Goal: Information Seeking & Learning: Learn about a topic

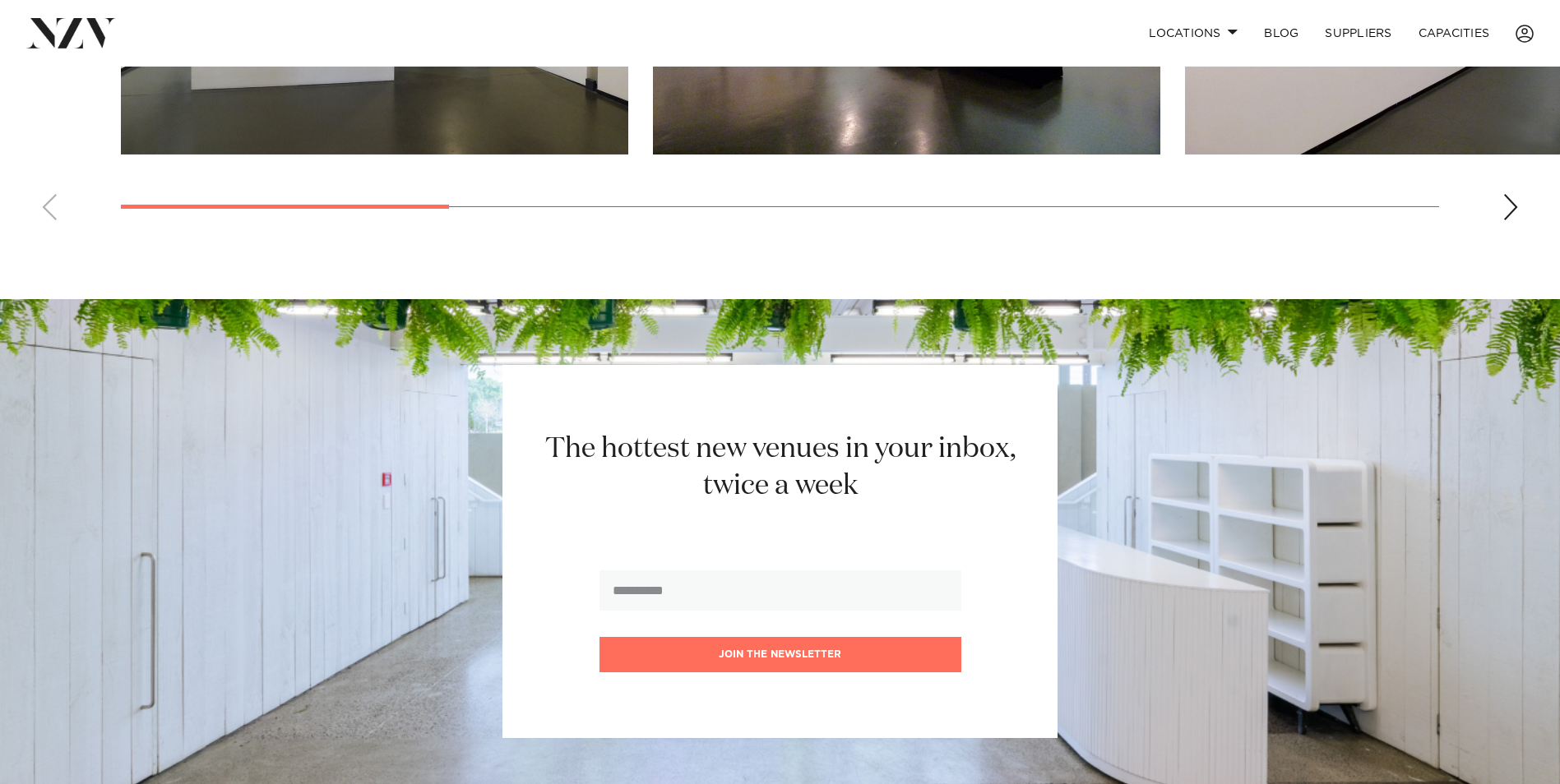
scroll to position [1726, 0]
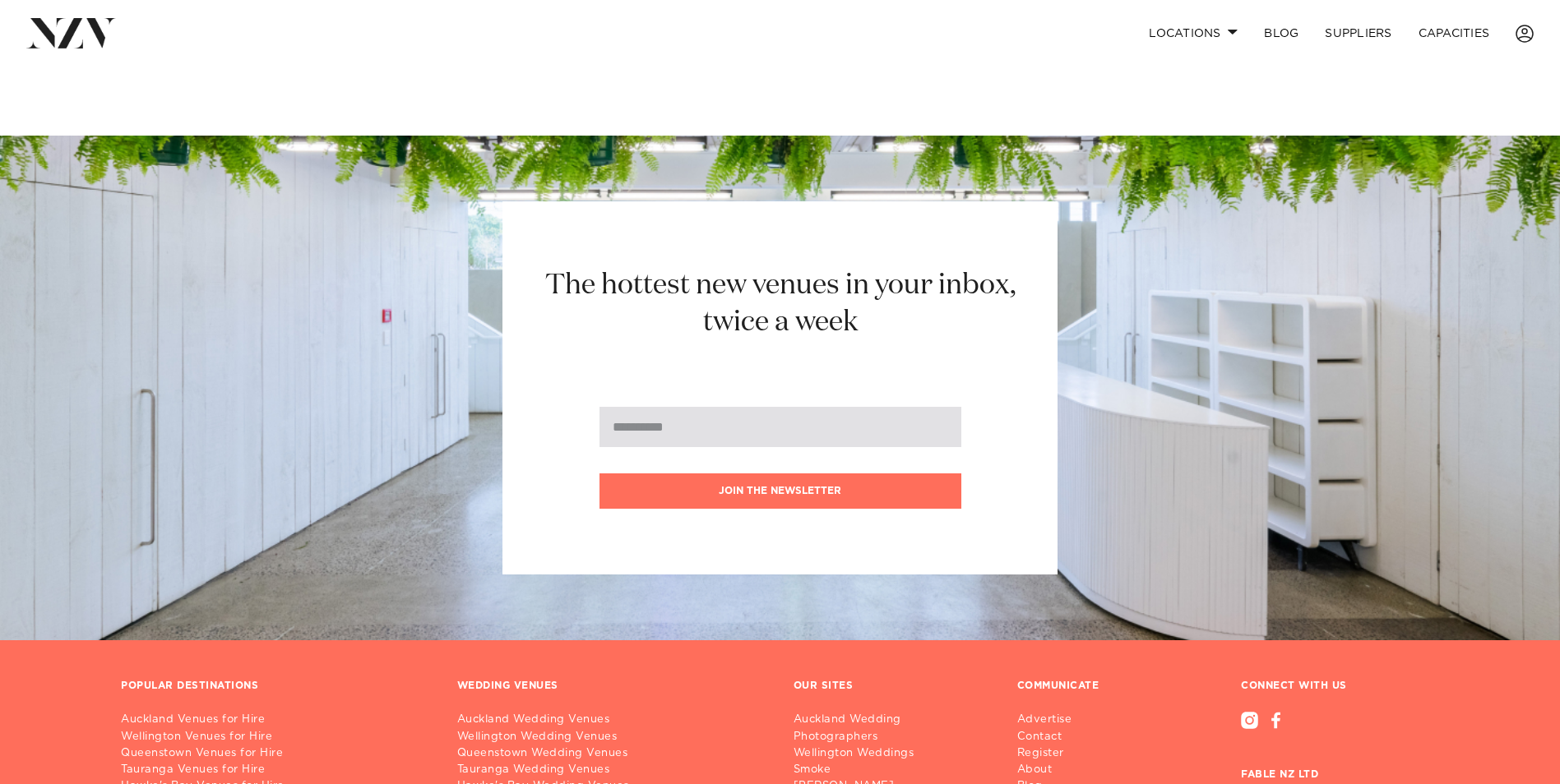
click at [753, 431] on input "email" at bounding box center [780, 426] width 362 height 40
type input "**********"
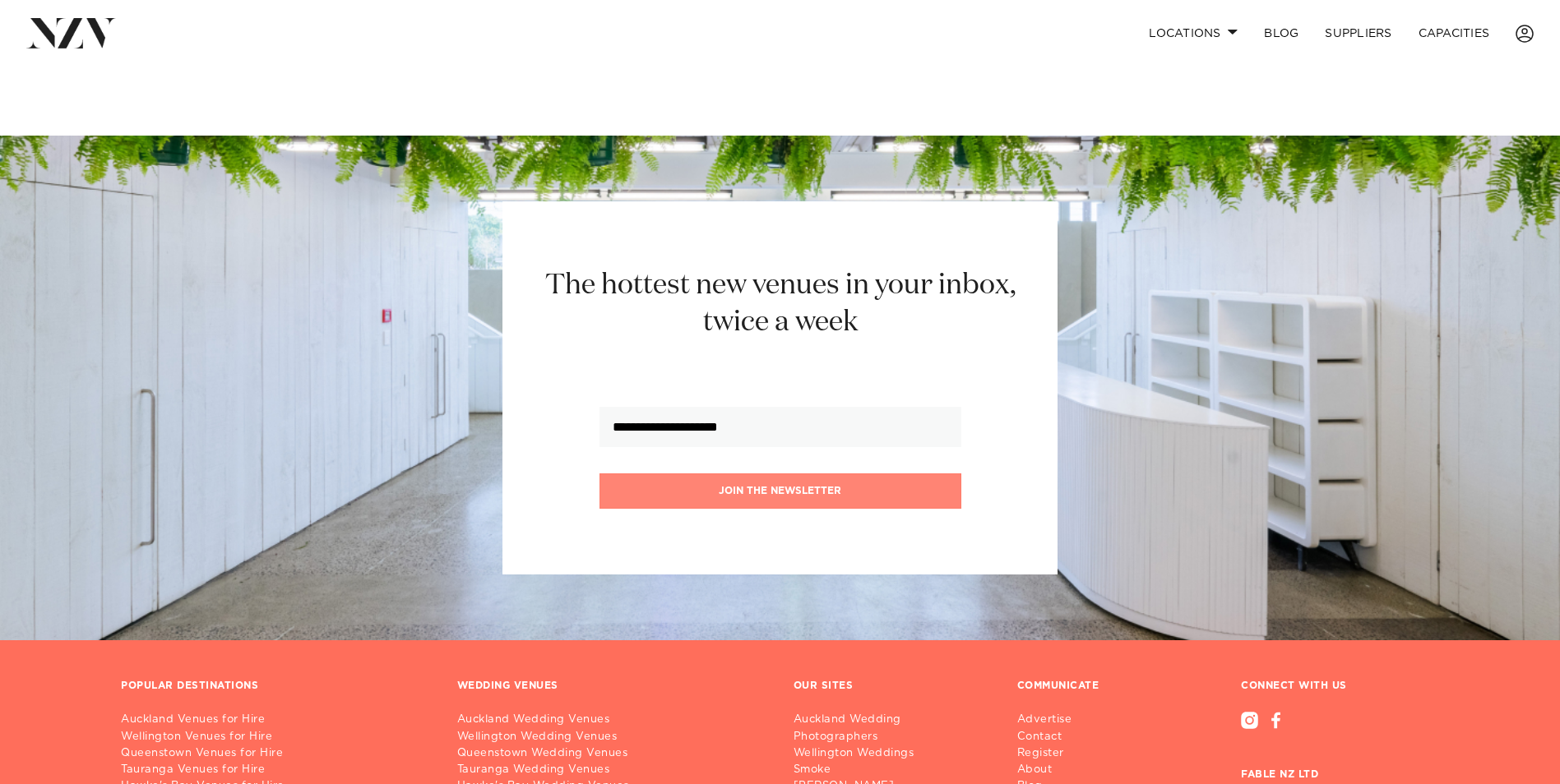
click at [760, 490] on button "Join the newsletter" at bounding box center [780, 491] width 362 height 36
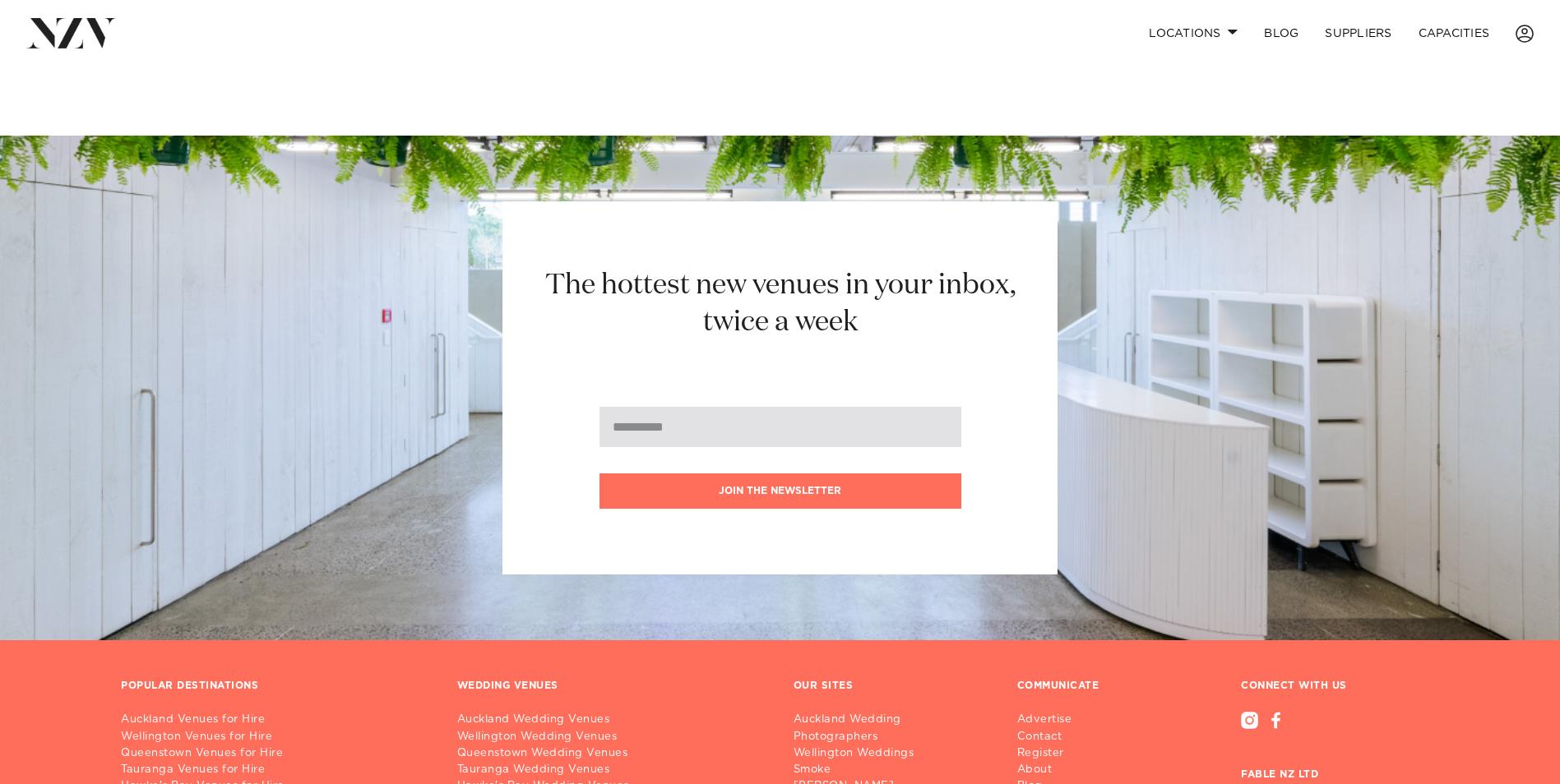
scroll to position [1732, 0]
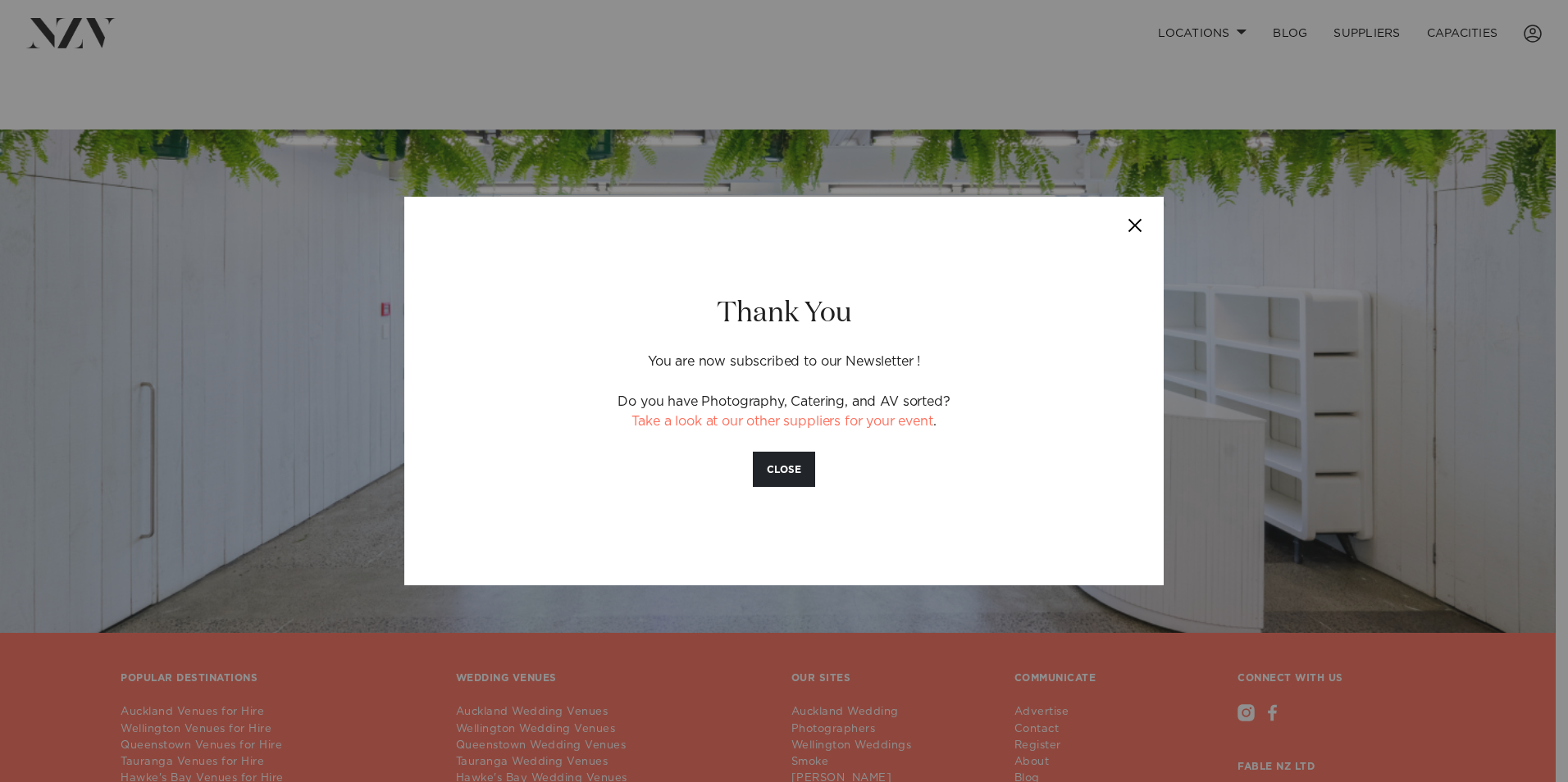
click at [1133, 222] on button "Close" at bounding box center [1134, 225] width 57 height 57
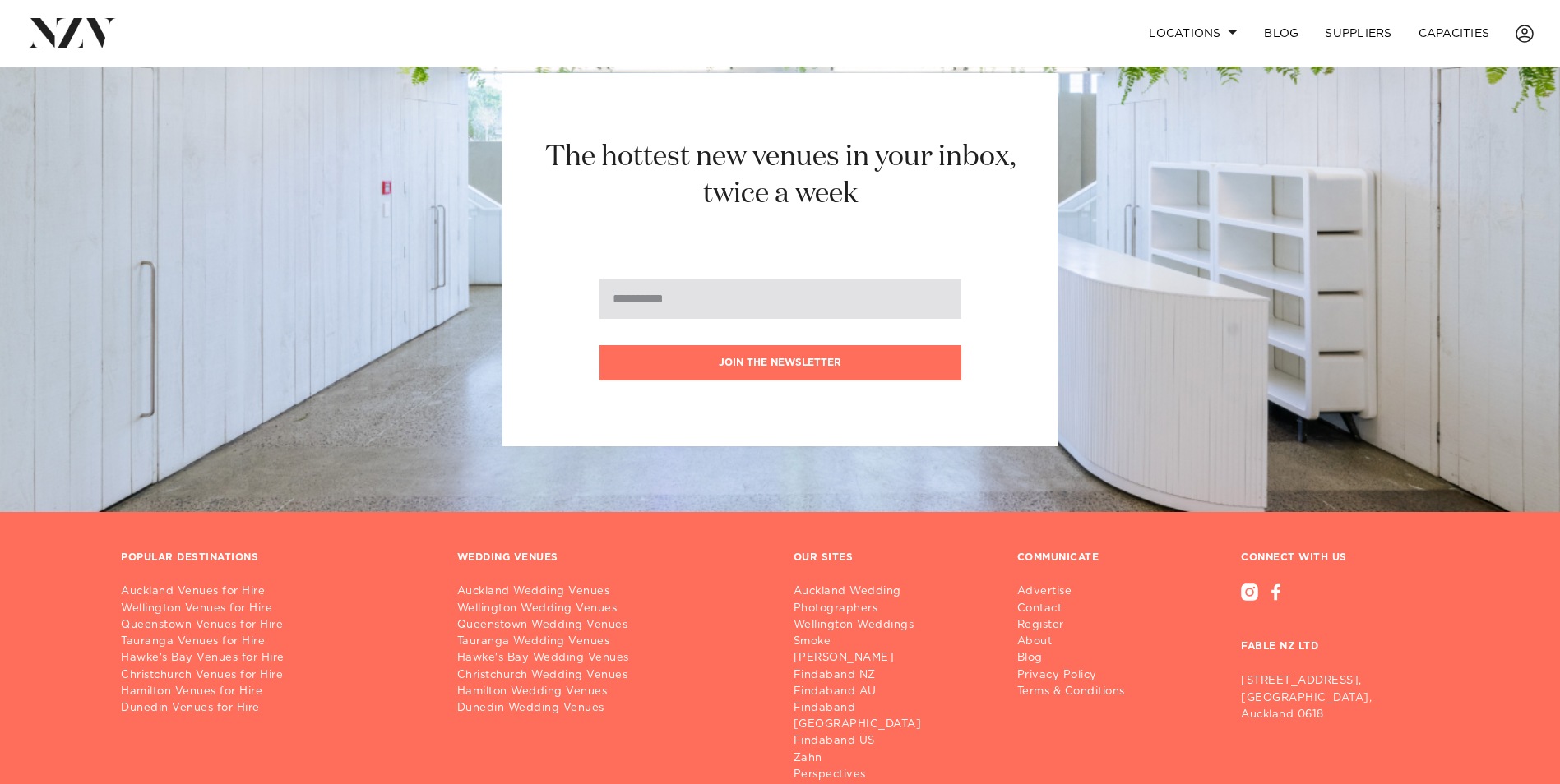
scroll to position [1998, 0]
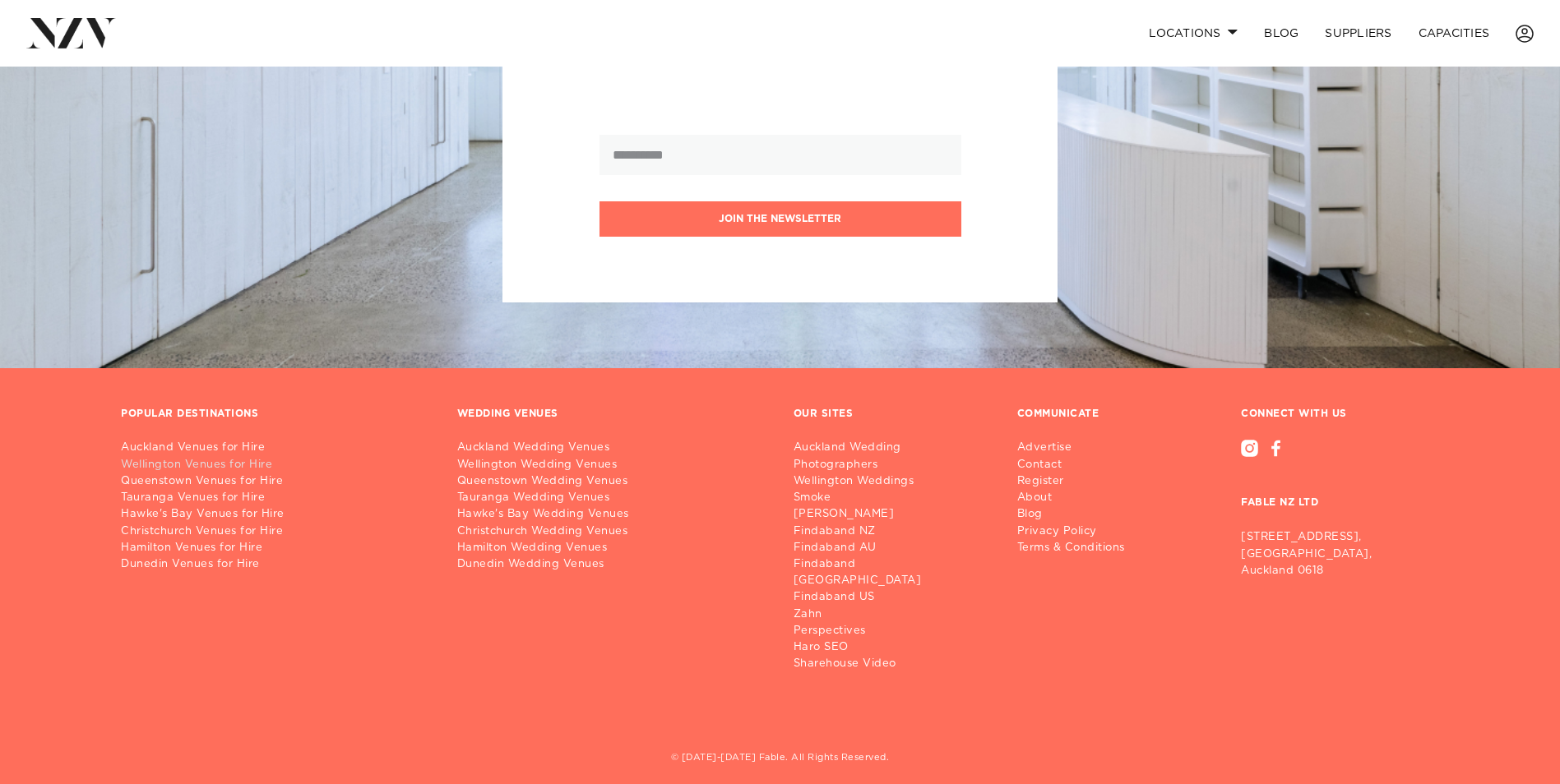
click at [203, 466] on link "Wellington Venues for Hire" at bounding box center [275, 466] width 310 height 17
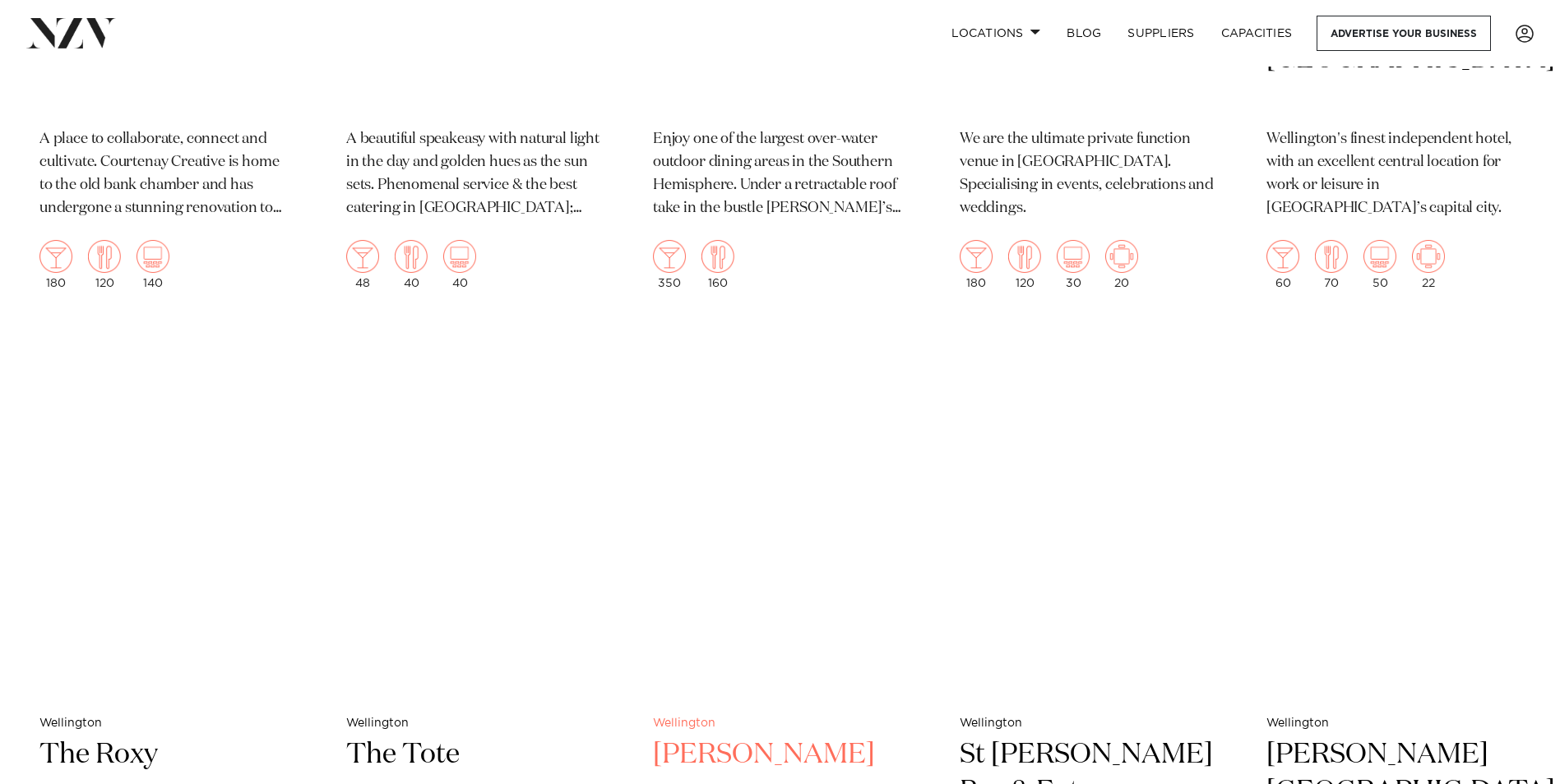
scroll to position [4439, 0]
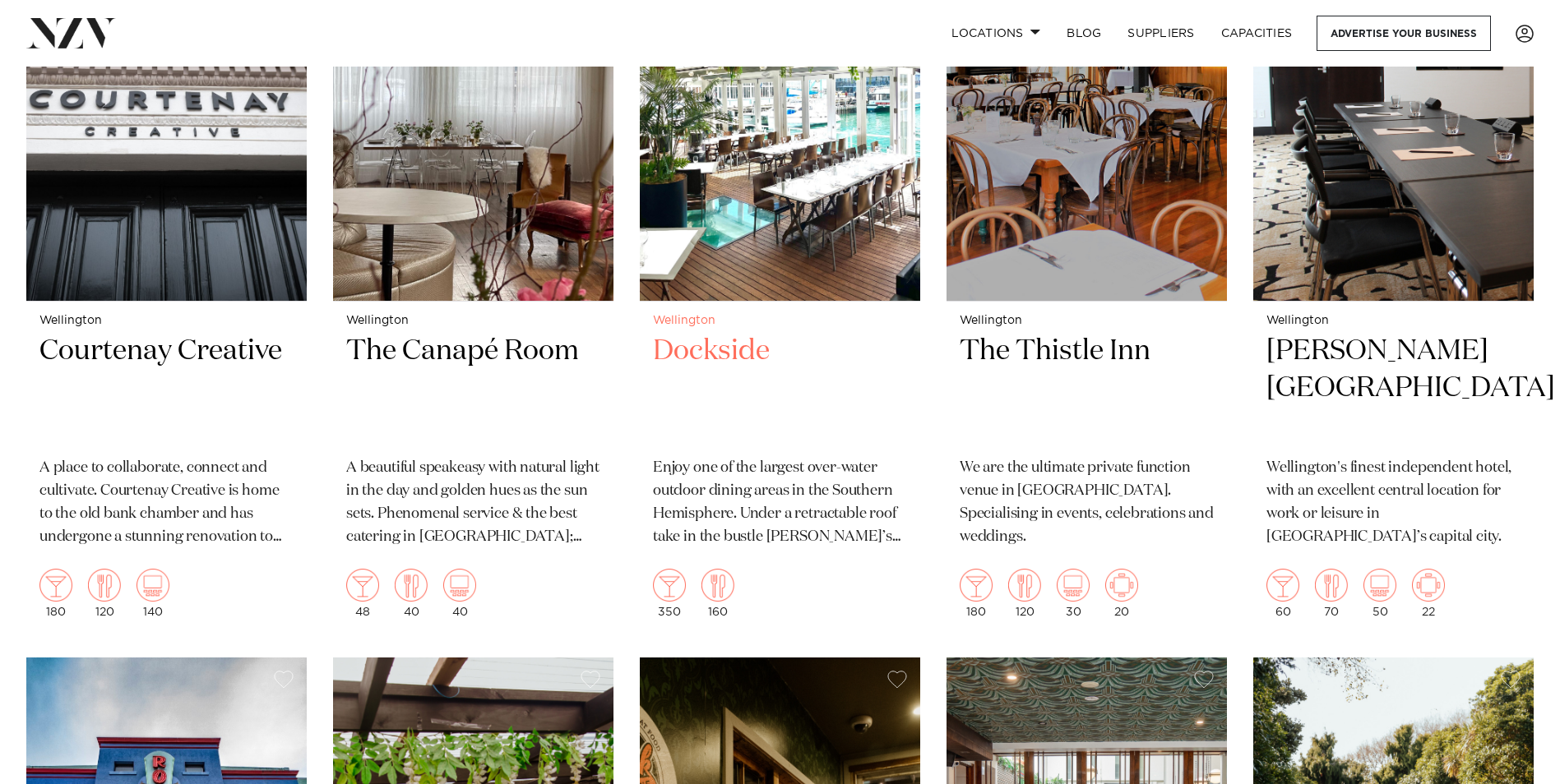
click at [769, 505] on p "Enjoy one of the largest over-water outdoor dining areas in the Southern Hemisp…" at bounding box center [780, 503] width 254 height 92
click at [1033, 500] on p "We are the ultimate private function venue in Wellington. Specialising in event…" at bounding box center [1086, 503] width 254 height 92
click at [973, 597] on img at bounding box center [975, 584] width 33 height 33
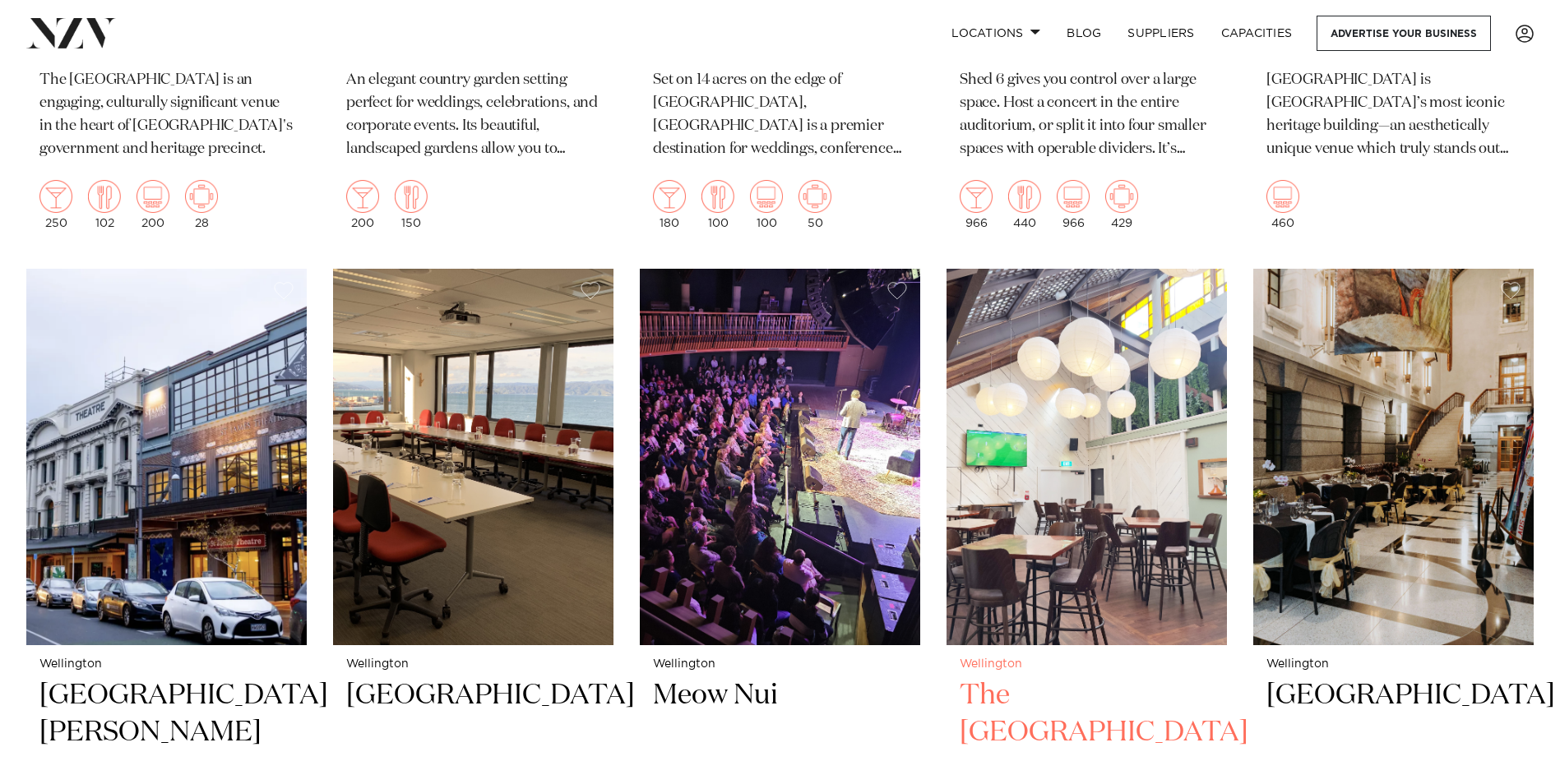
scroll to position [2877, 0]
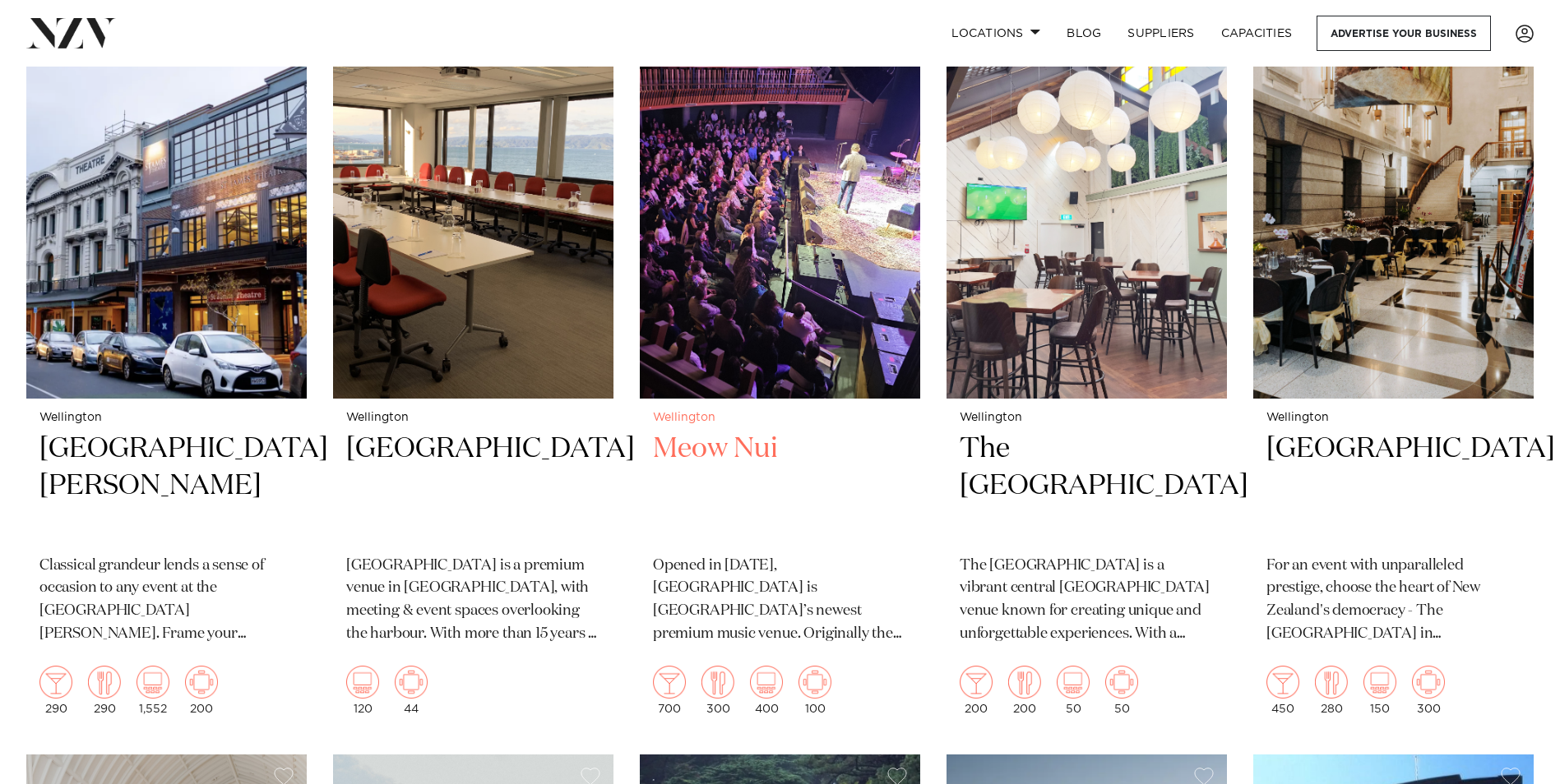
click at [752, 443] on h2 "Meow Nui" at bounding box center [780, 486] width 254 height 111
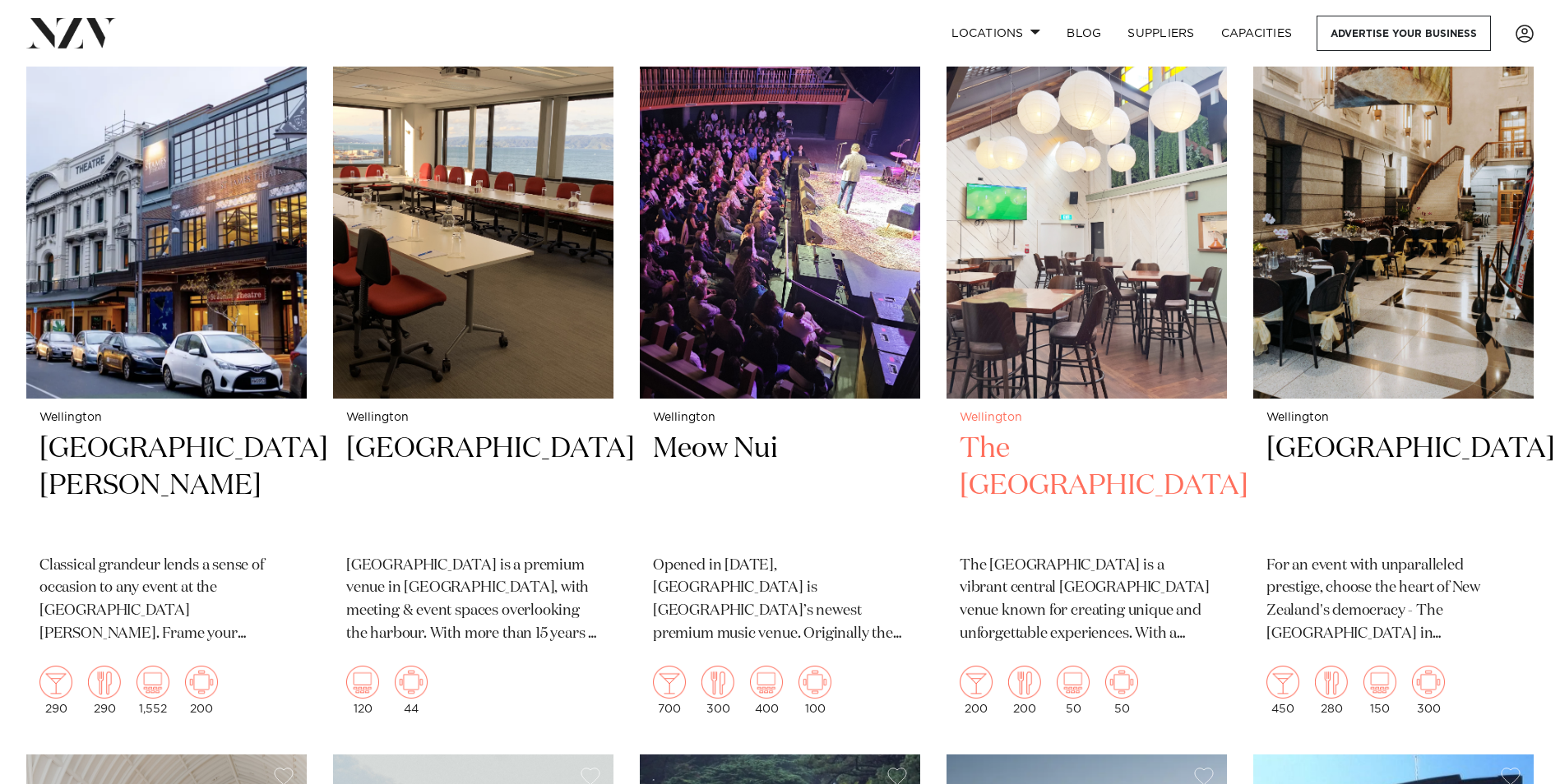
click at [1060, 460] on h2 "The Cambridge Hotel" at bounding box center [1086, 486] width 254 height 111
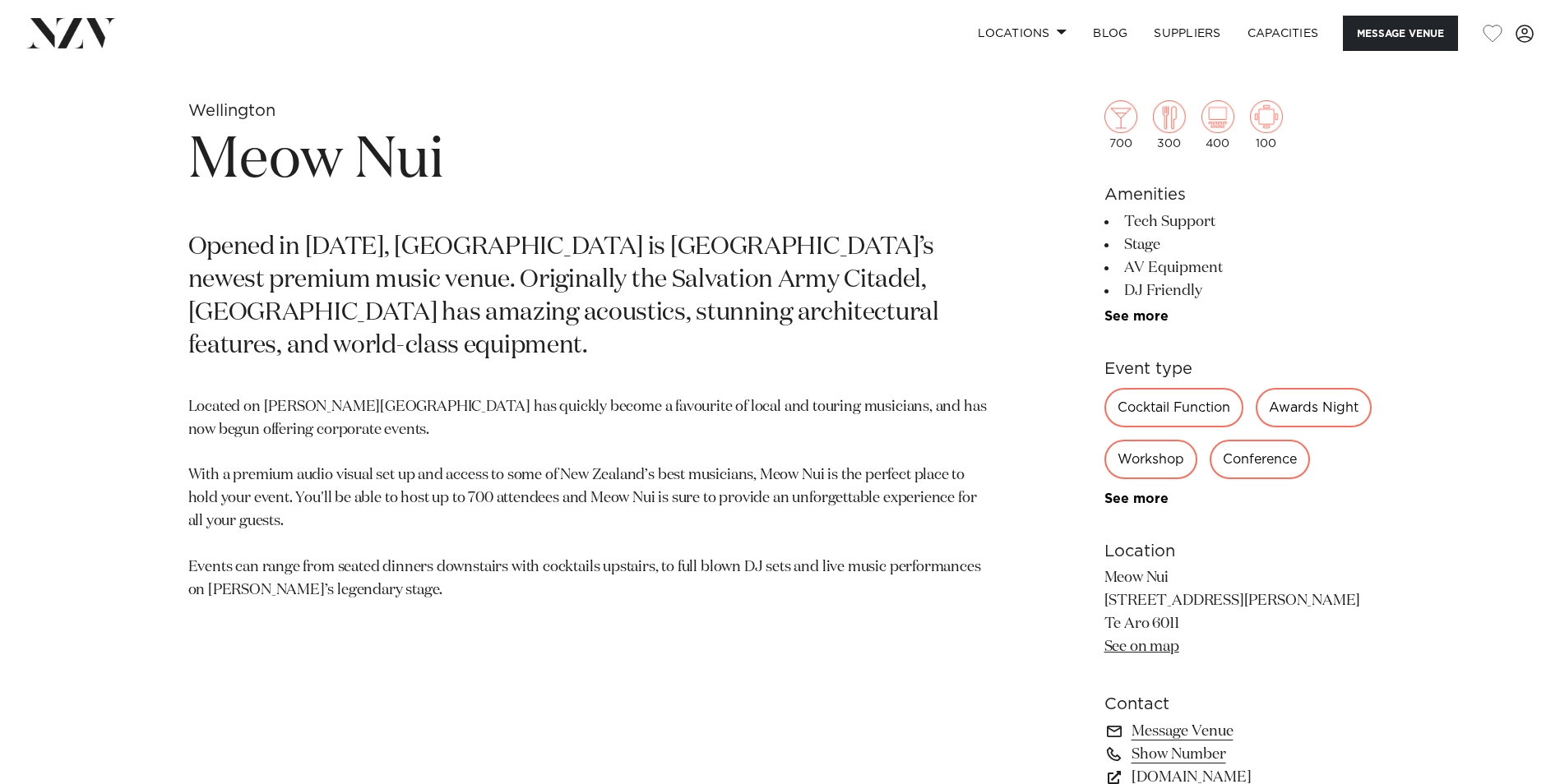
scroll to position [986, 0]
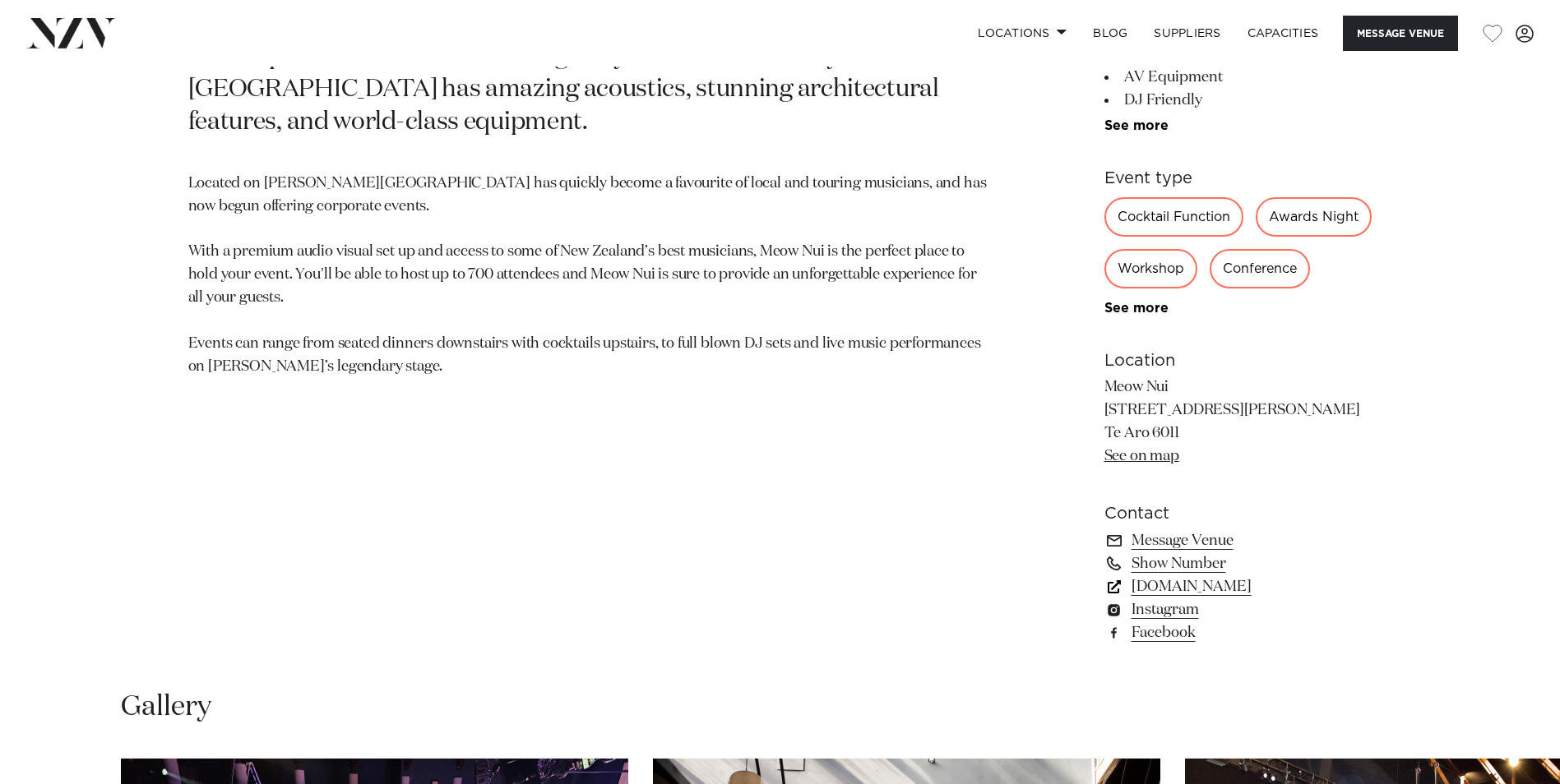
click at [1194, 599] on link "[DOMAIN_NAME]" at bounding box center [1239, 586] width 268 height 23
click at [1172, 216] on div "Cocktail Function" at bounding box center [1174, 217] width 139 height 39
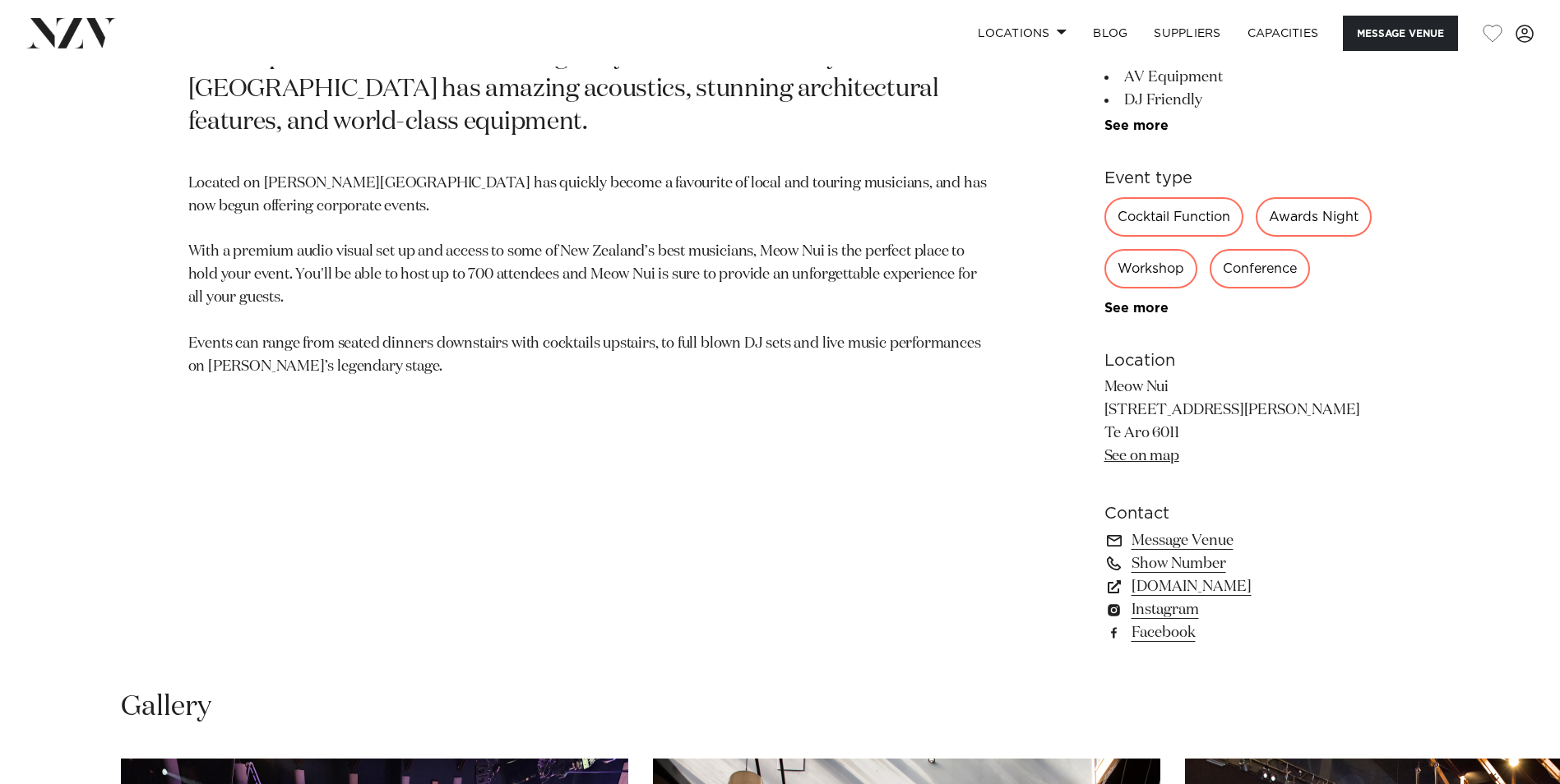
drag, startPoint x: 1172, startPoint y: 216, endPoint x: 1260, endPoint y: 525, distance: 321.3
click at [1260, 525] on div "700 300 400 100 Amenities Tech Support Stage AV Equipment DJ Friendly Event Pla…" at bounding box center [1239, 244] width 268 height 802
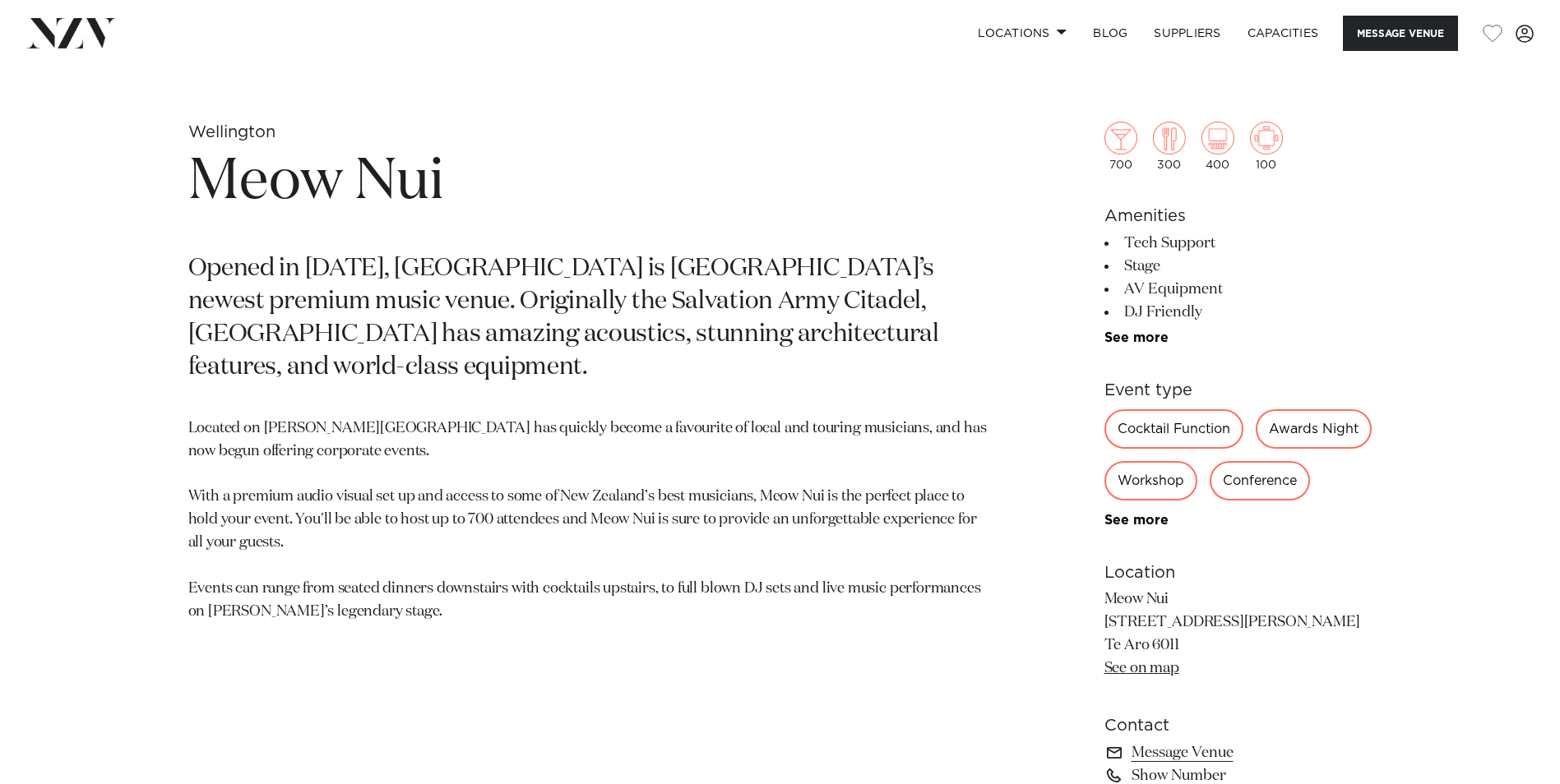
scroll to position [740, 0]
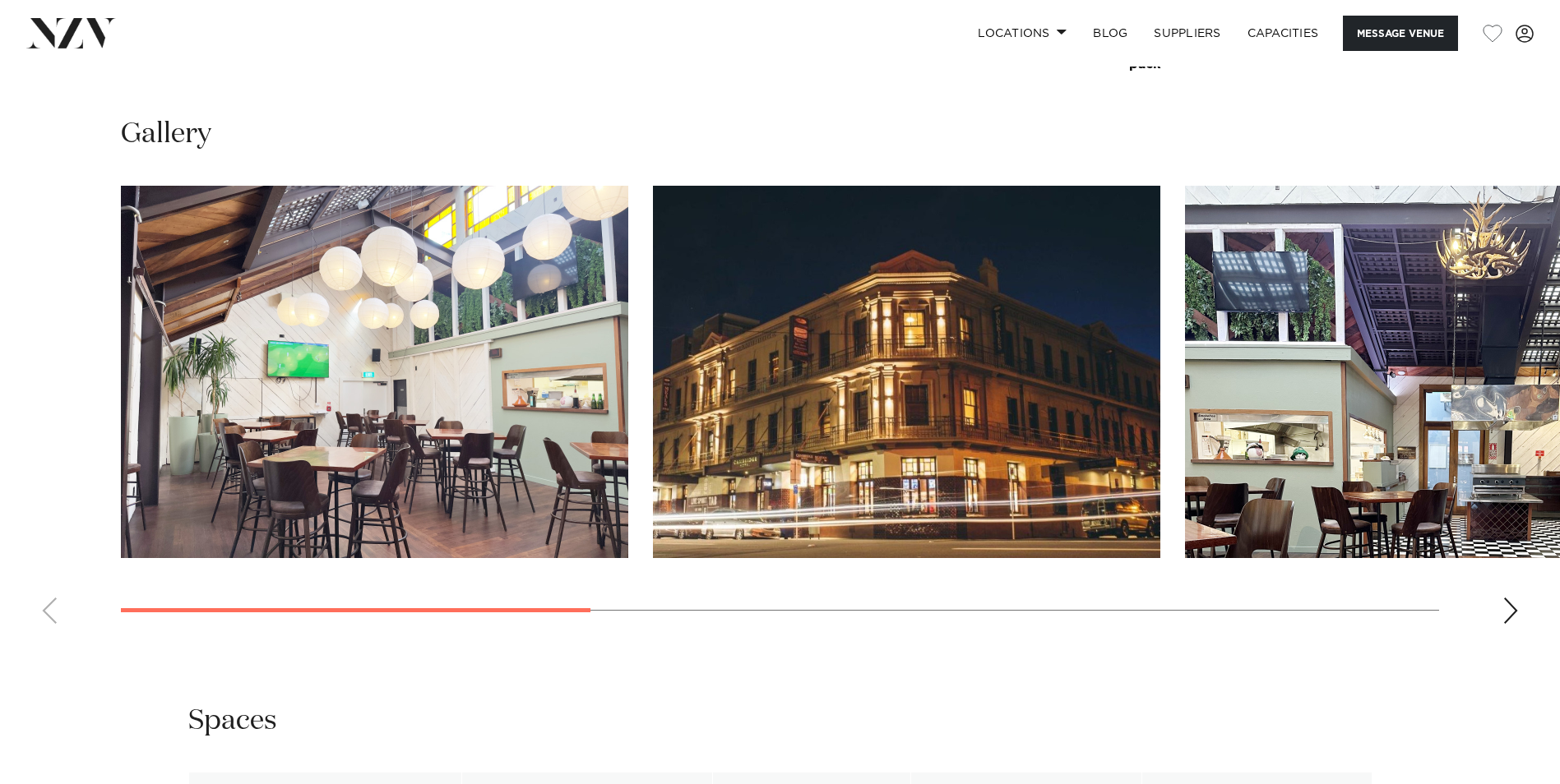
scroll to position [1727, 0]
click at [1342, 280] on img "3 / 7" at bounding box center [1438, 371] width 507 height 373
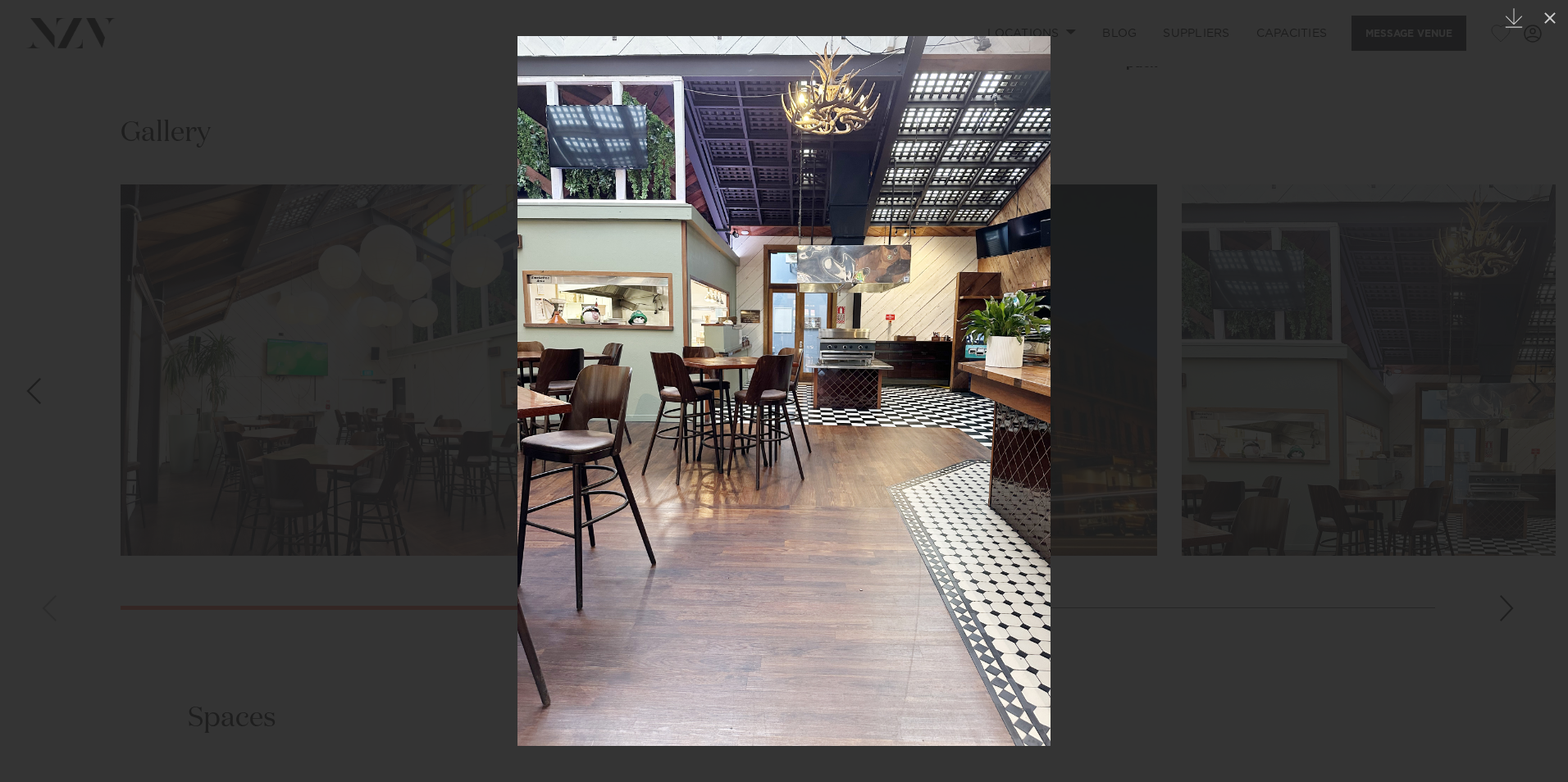
click at [1025, 367] on img at bounding box center [784, 391] width 533 height 710
click at [620, 359] on img at bounding box center [784, 391] width 533 height 710
click at [430, 351] on div at bounding box center [784, 391] width 1568 height 782
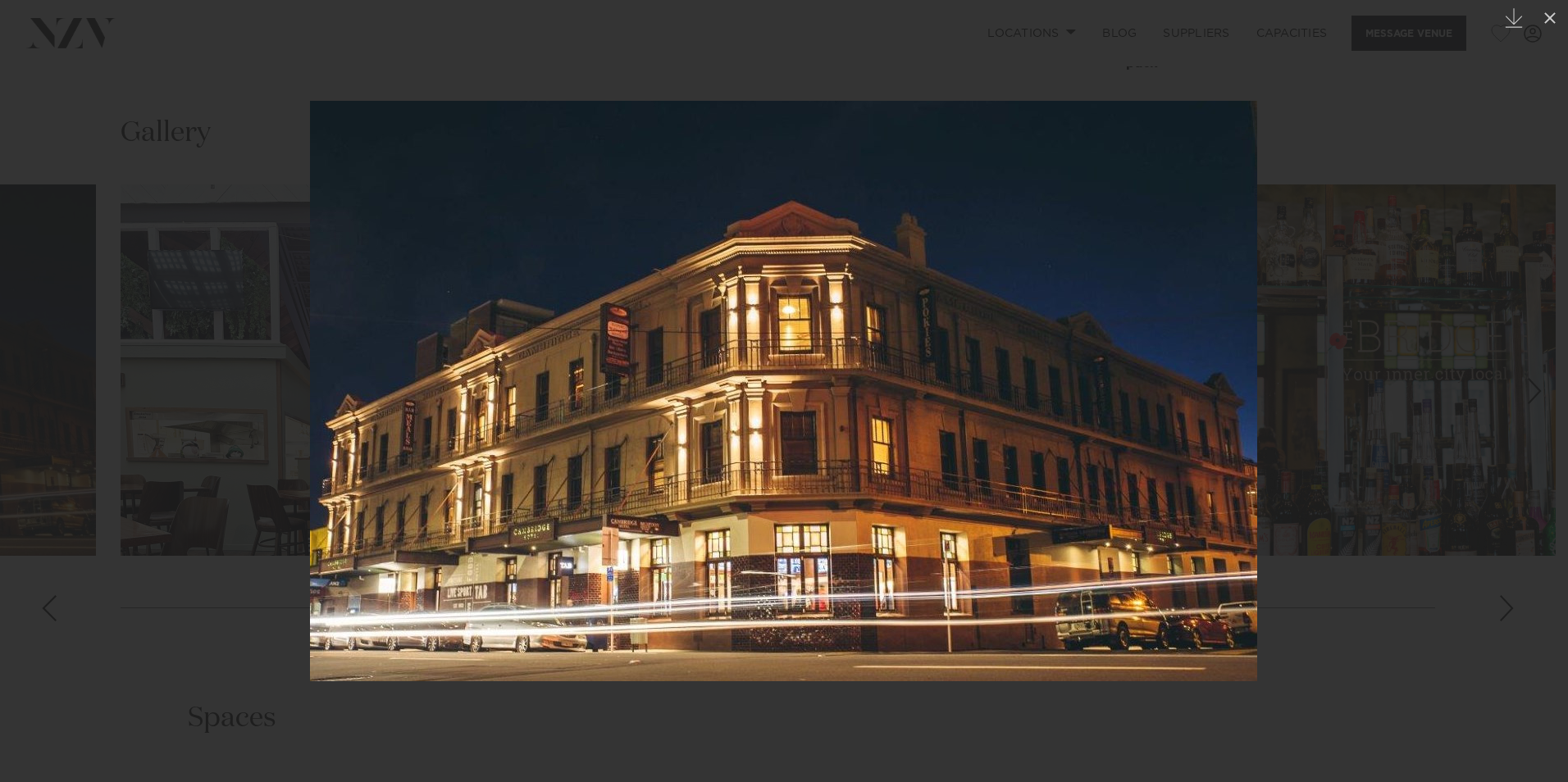
click at [676, 438] on img at bounding box center [784, 391] width 948 height 580
click at [1408, 6] on div at bounding box center [784, 391] width 1568 height 782
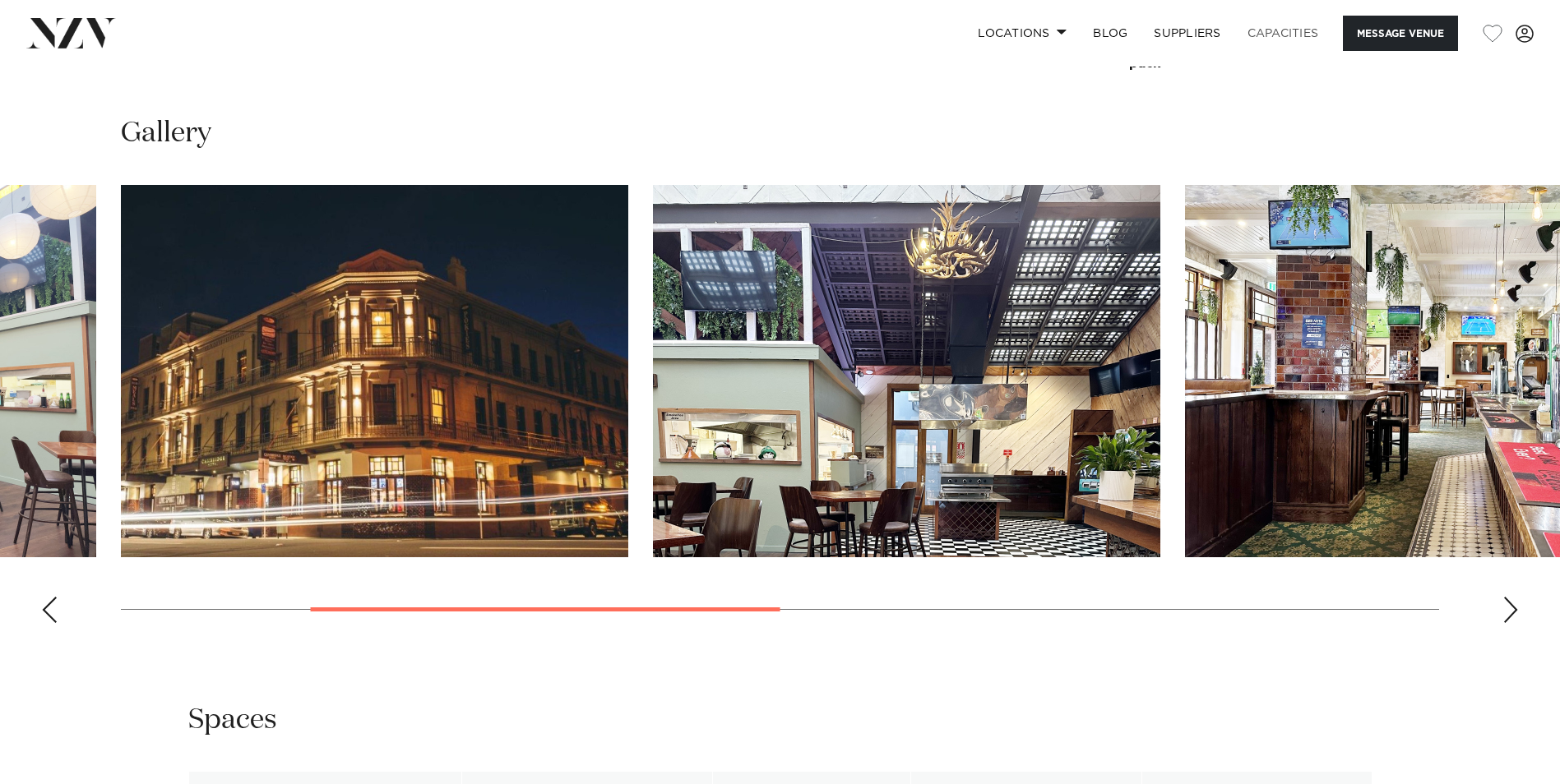
click at [1263, 33] on link "Capacities" at bounding box center [1283, 34] width 97 height 36
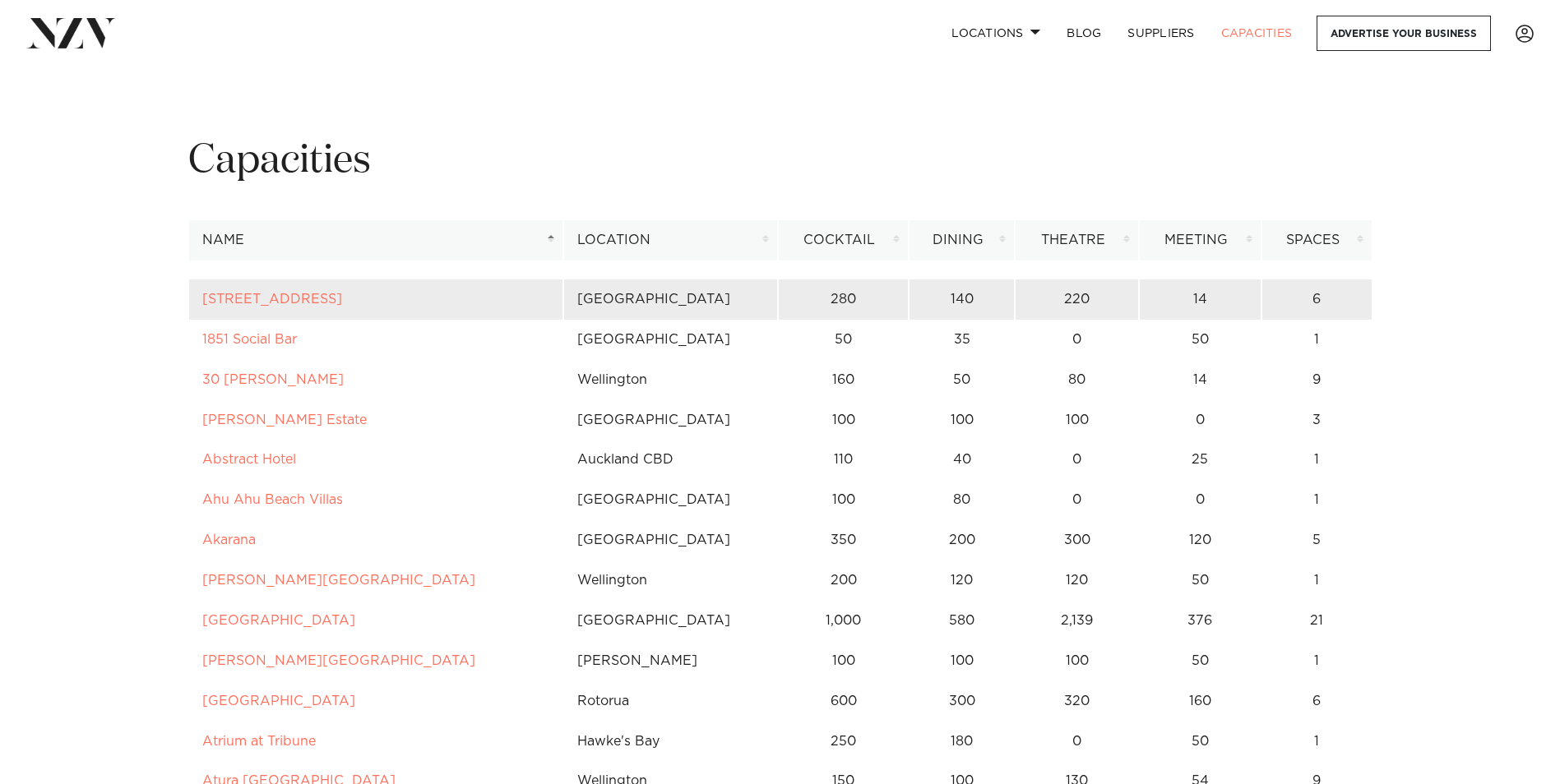
scroll to position [246, 0]
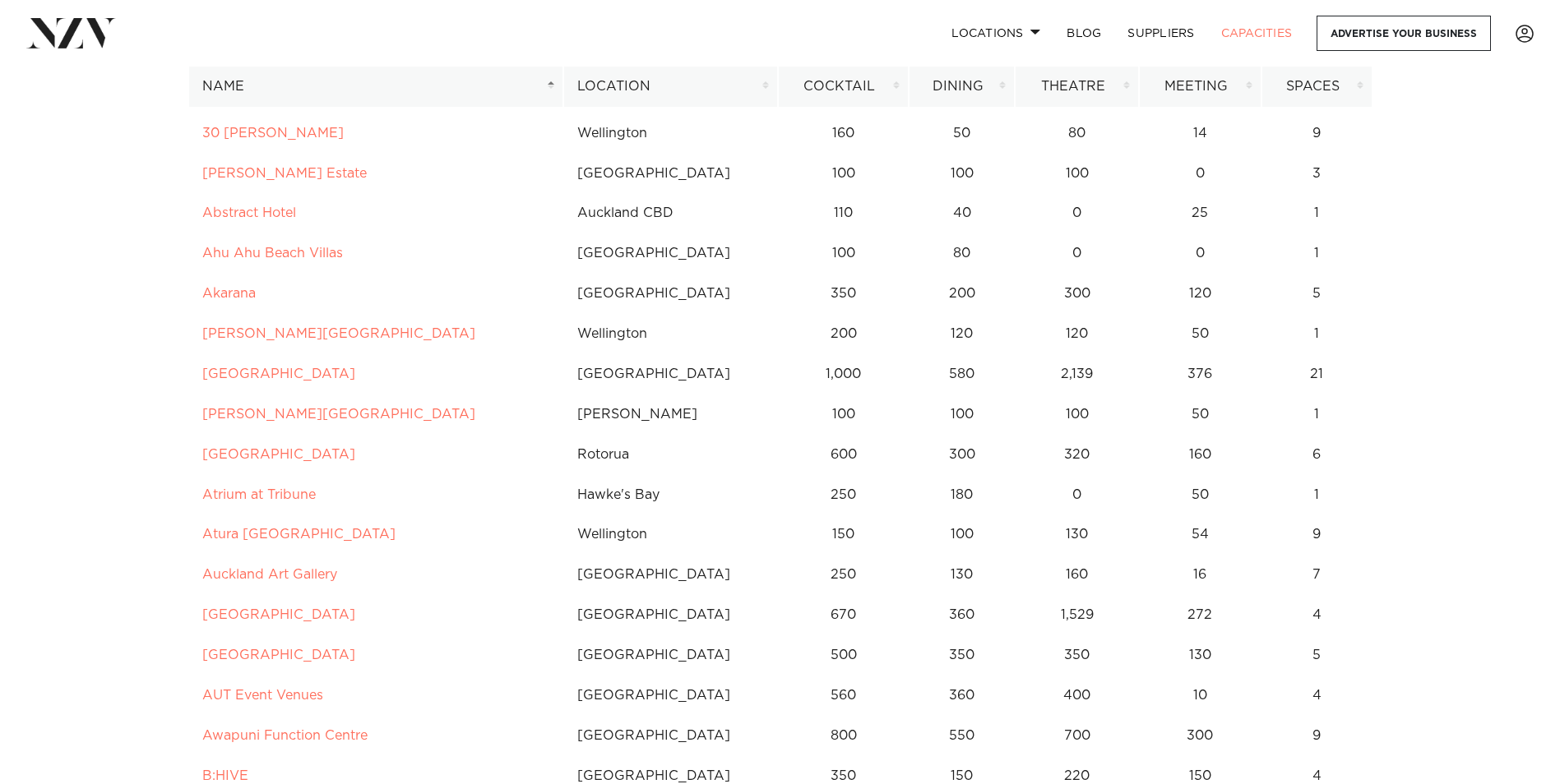
click at [721, 86] on th "Location" at bounding box center [670, 86] width 215 height 40
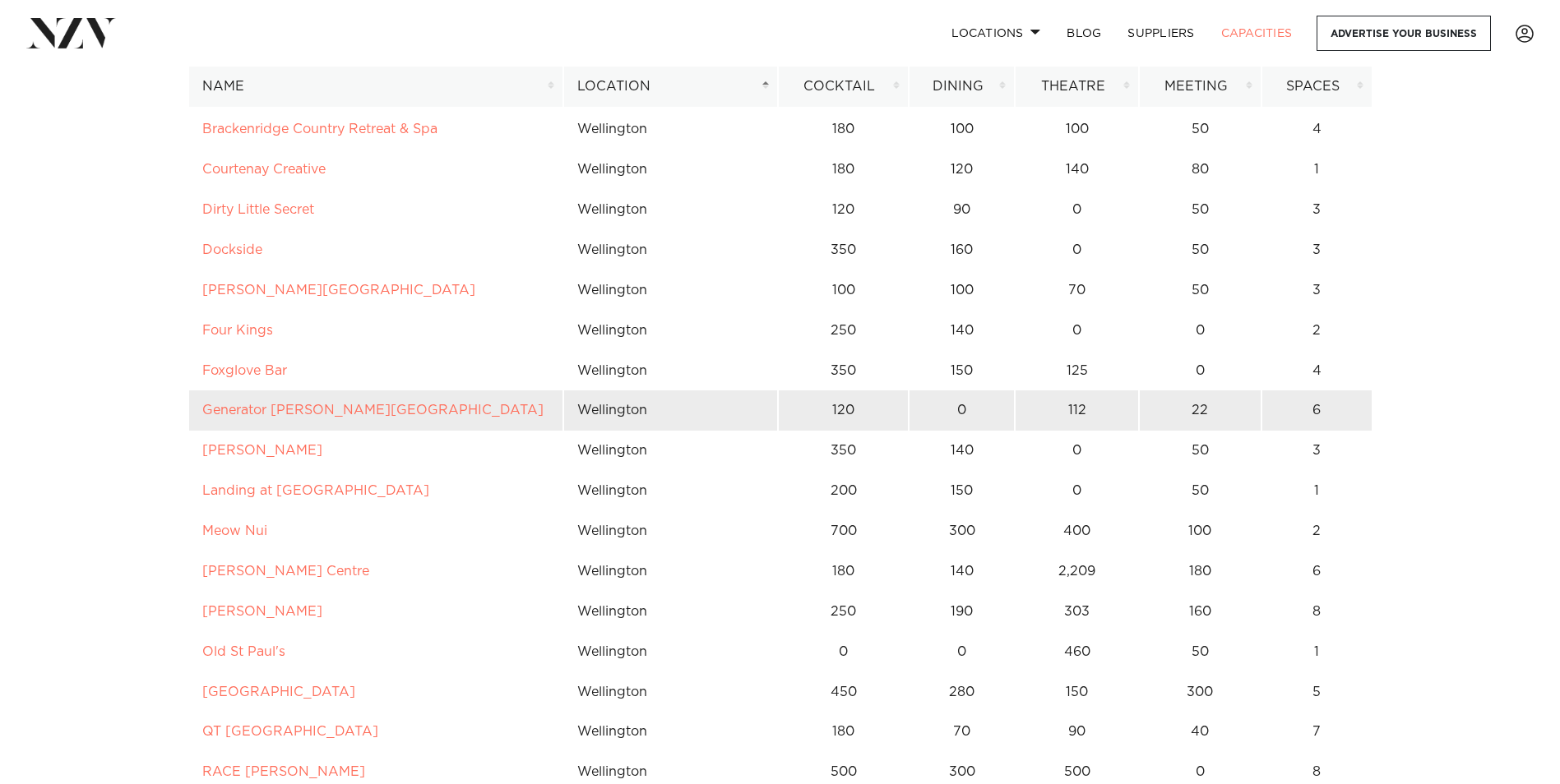
scroll to position [11702, 0]
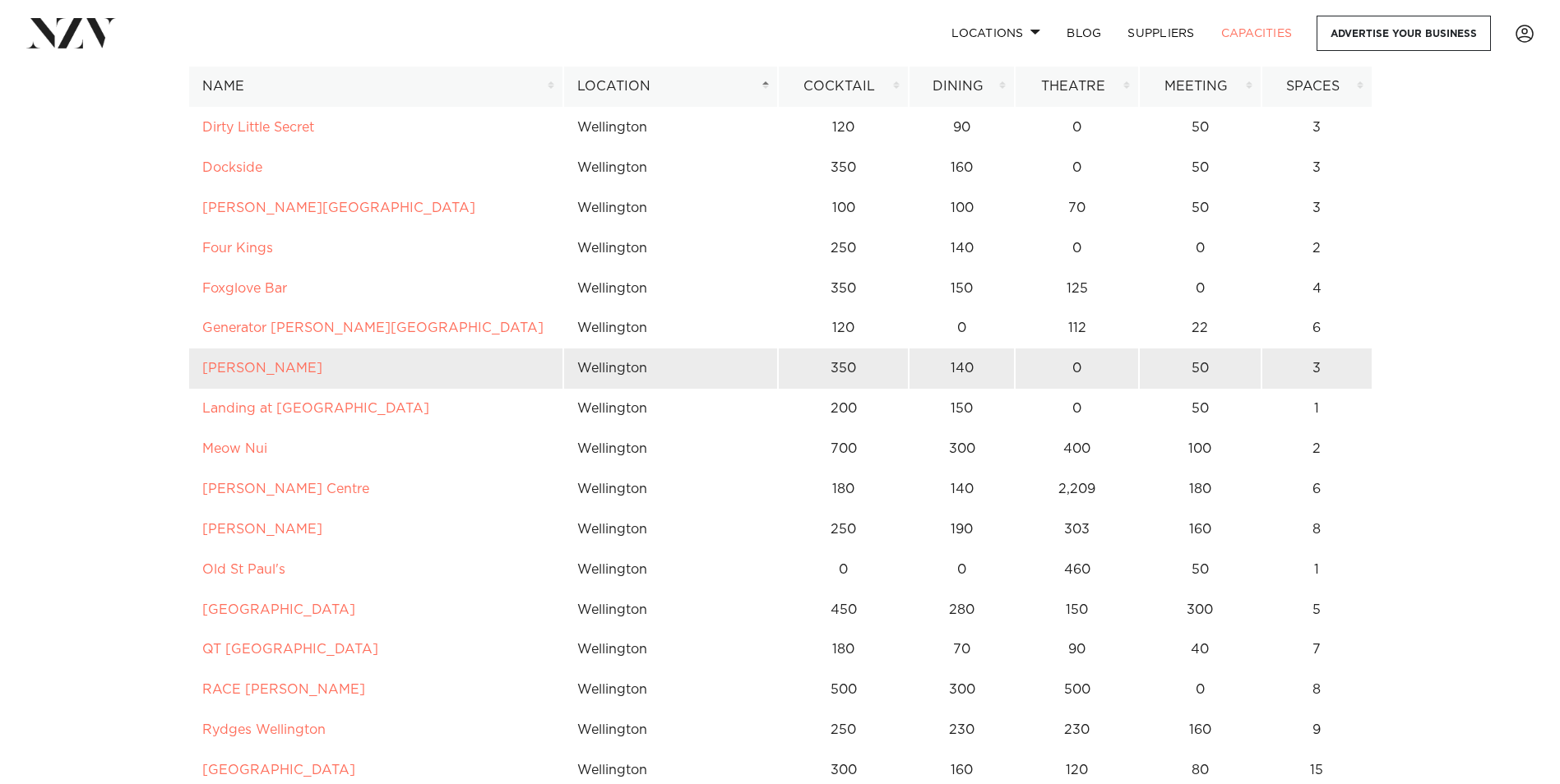
click at [252, 379] on td "[PERSON_NAME]" at bounding box center [376, 368] width 375 height 40
click at [257, 371] on link "[PERSON_NAME]" at bounding box center [262, 368] width 120 height 13
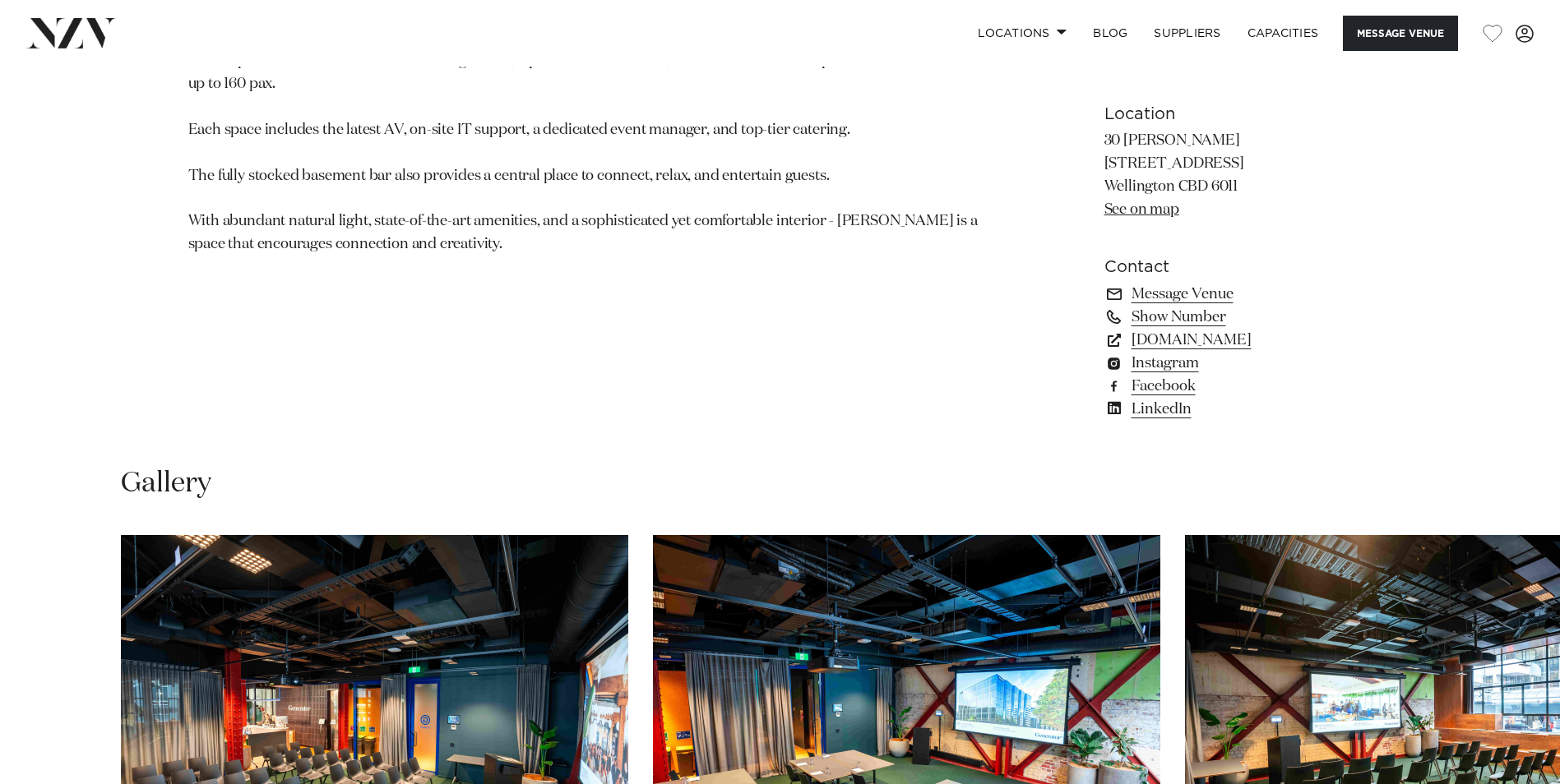
scroll to position [1561, 0]
